Goal: Obtain resource: Obtain resource

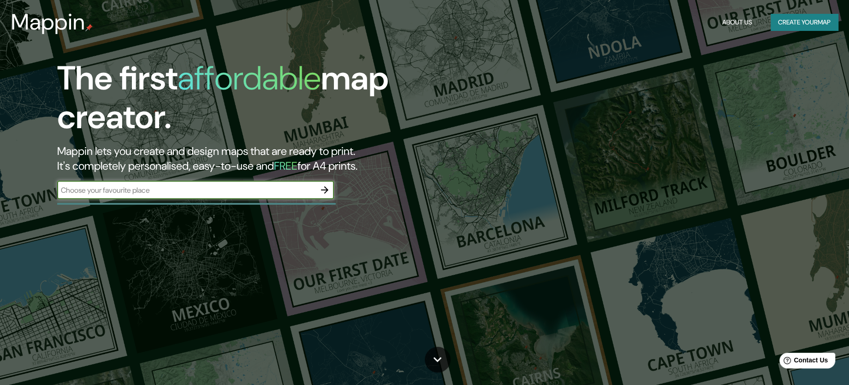
click at [324, 189] on icon "button" at bounding box center [324, 189] width 11 height 11
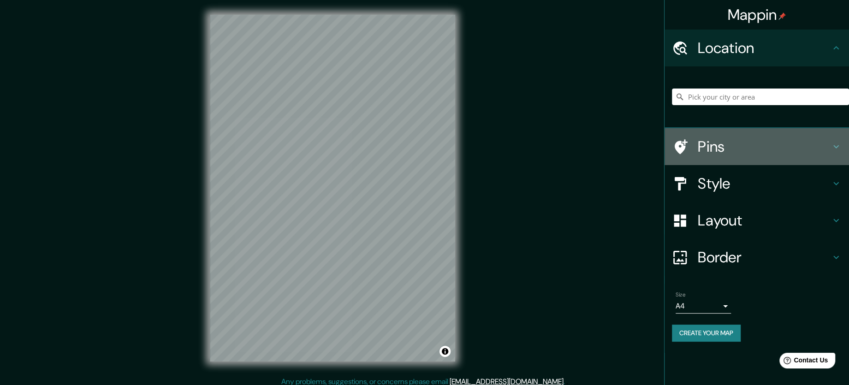
click at [710, 146] on h4 "Pins" at bounding box center [764, 146] width 133 height 18
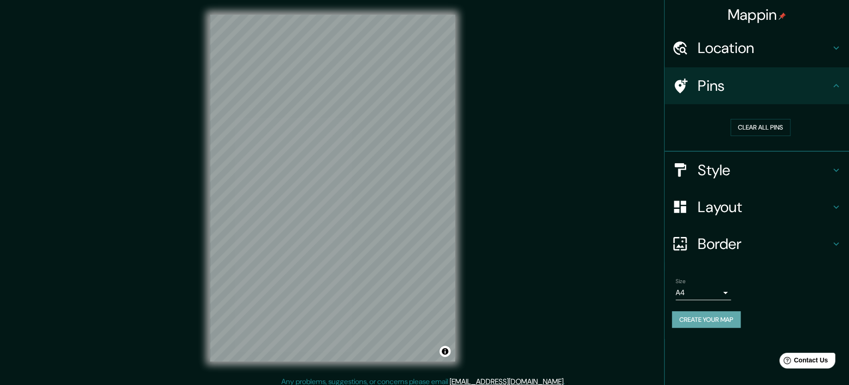
click at [702, 324] on button "Create your map" at bounding box center [706, 319] width 69 height 17
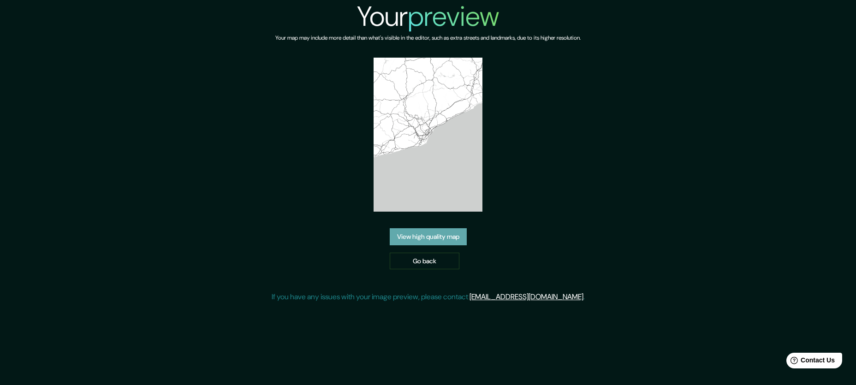
click at [452, 238] on link "View high quality map" at bounding box center [428, 236] width 77 height 17
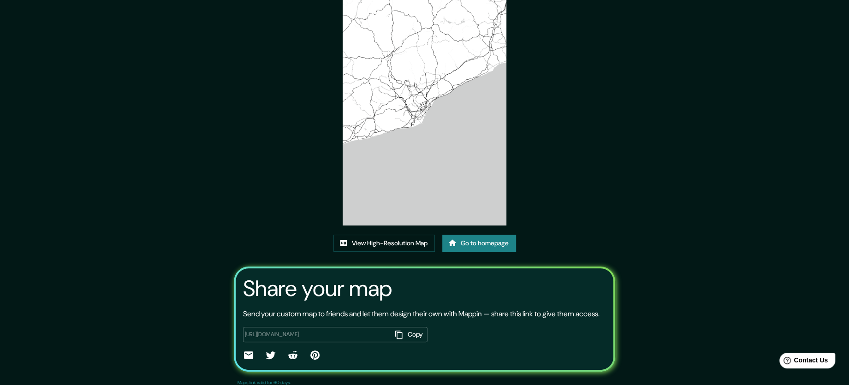
scroll to position [77, 0]
